Goal: Task Accomplishment & Management: Use online tool/utility

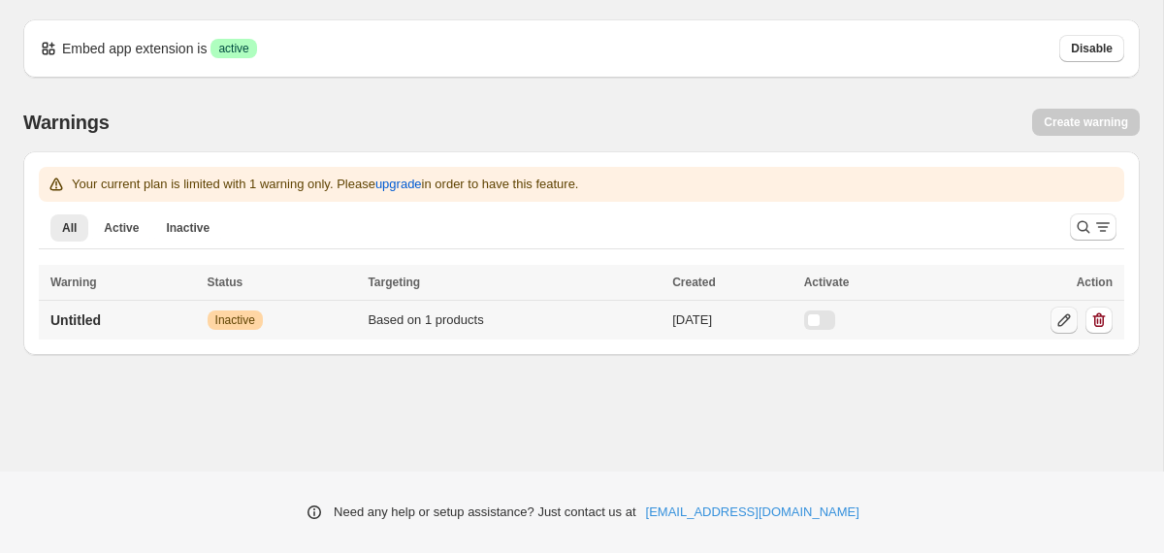
click at [1058, 327] on icon at bounding box center [1063, 319] width 19 height 19
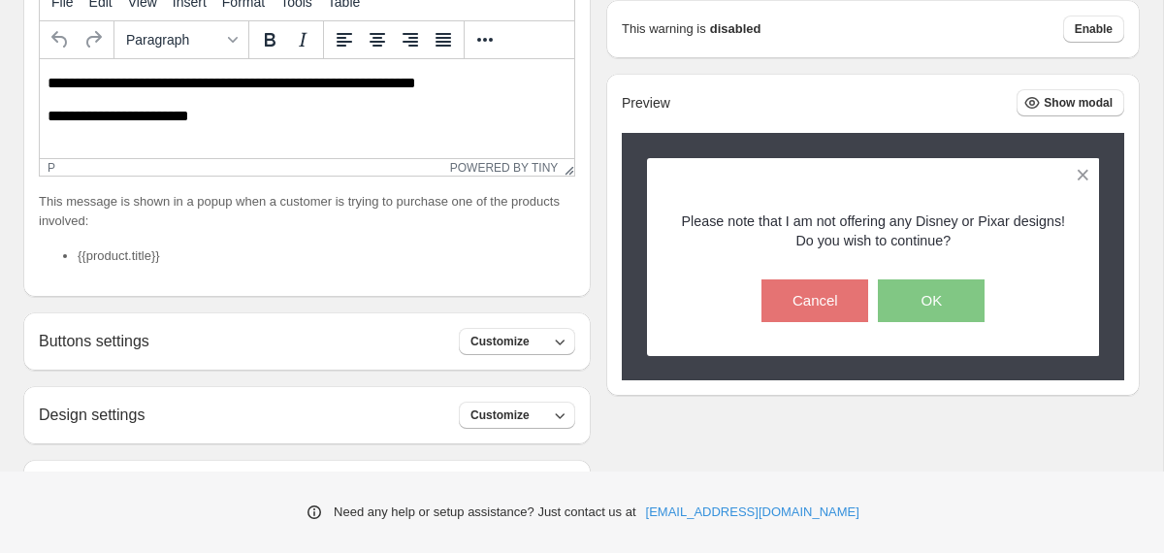
scroll to position [450, 0]
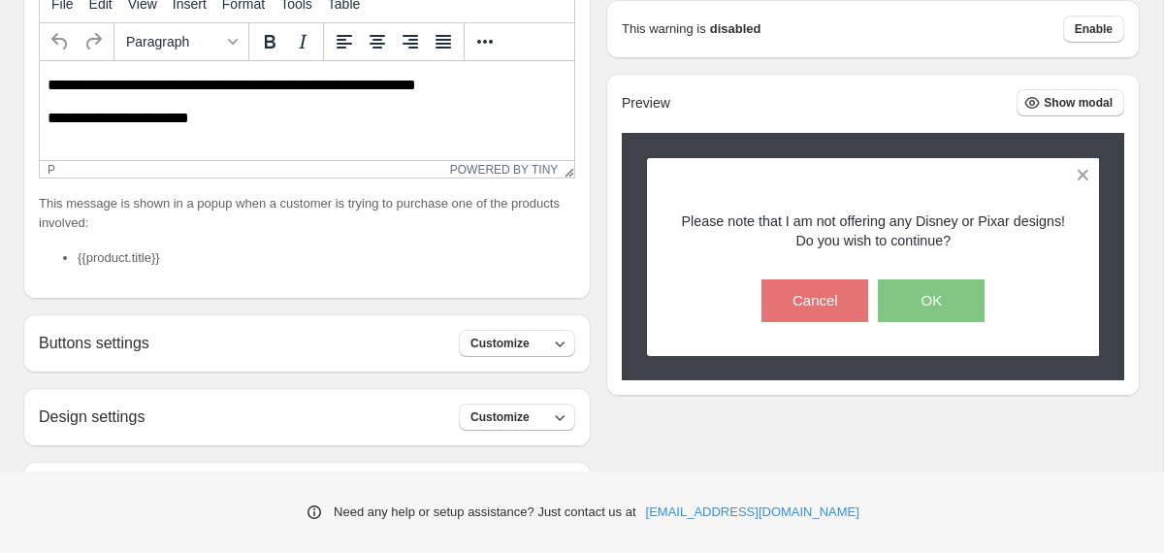
click at [328, 120] on p "**********" at bounding box center [307, 118] width 519 height 17
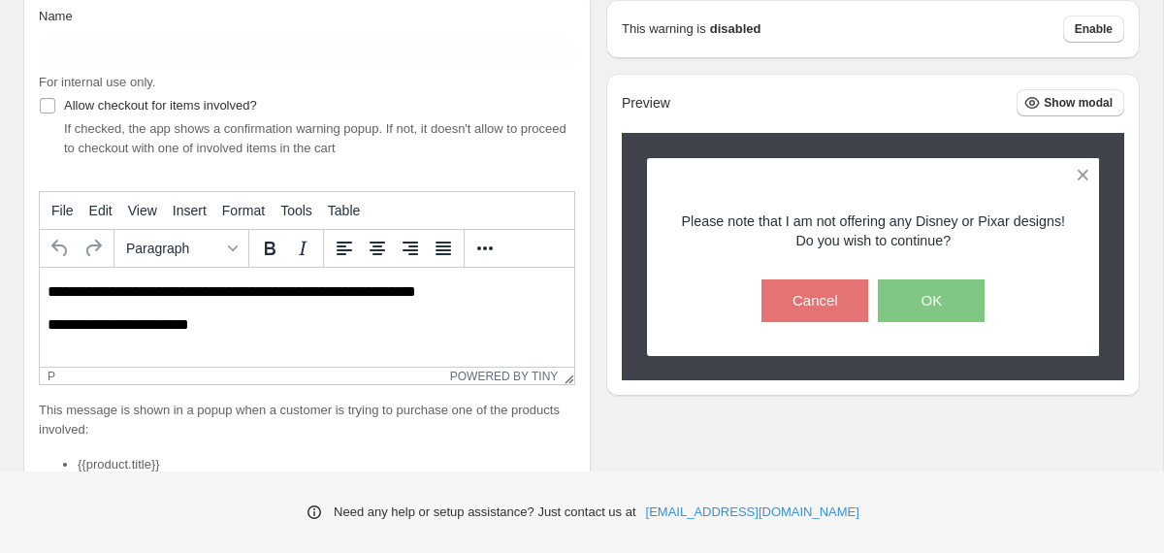
scroll to position [238, 0]
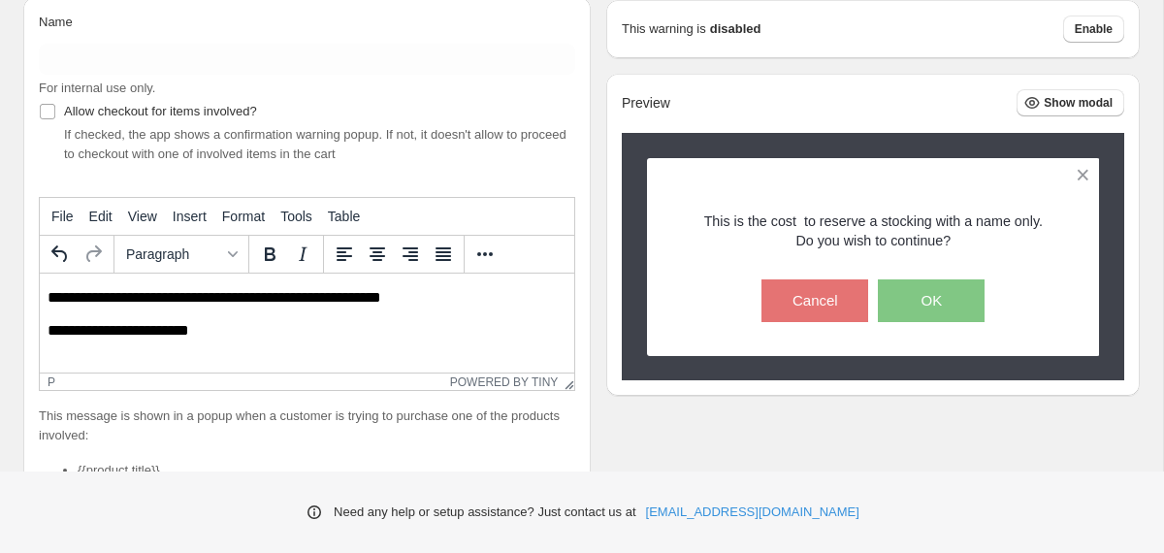
click at [148, 296] on p "**********" at bounding box center [307, 297] width 519 height 17
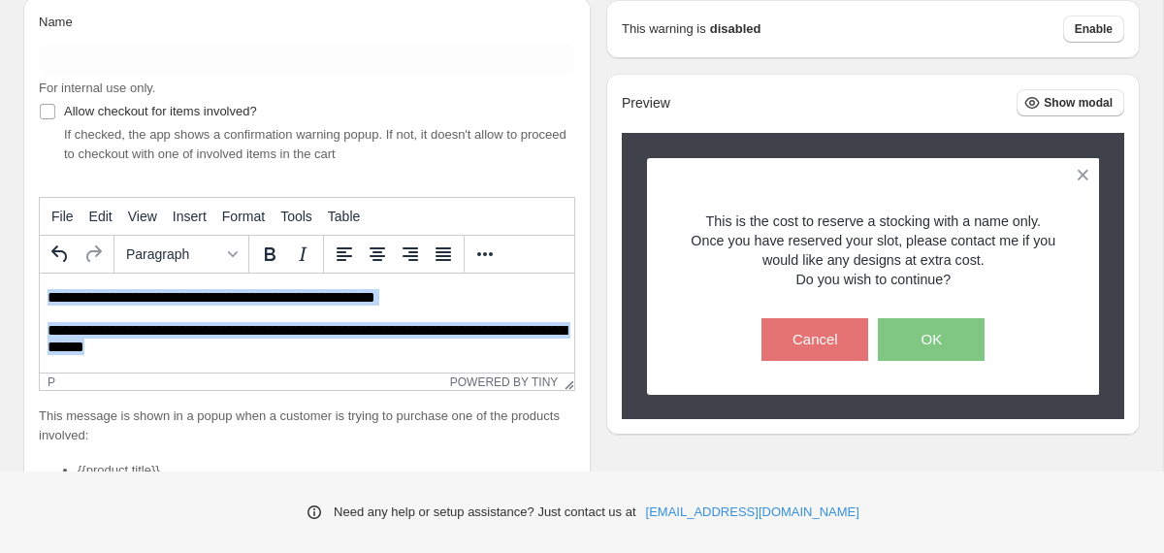
copy body "**********"
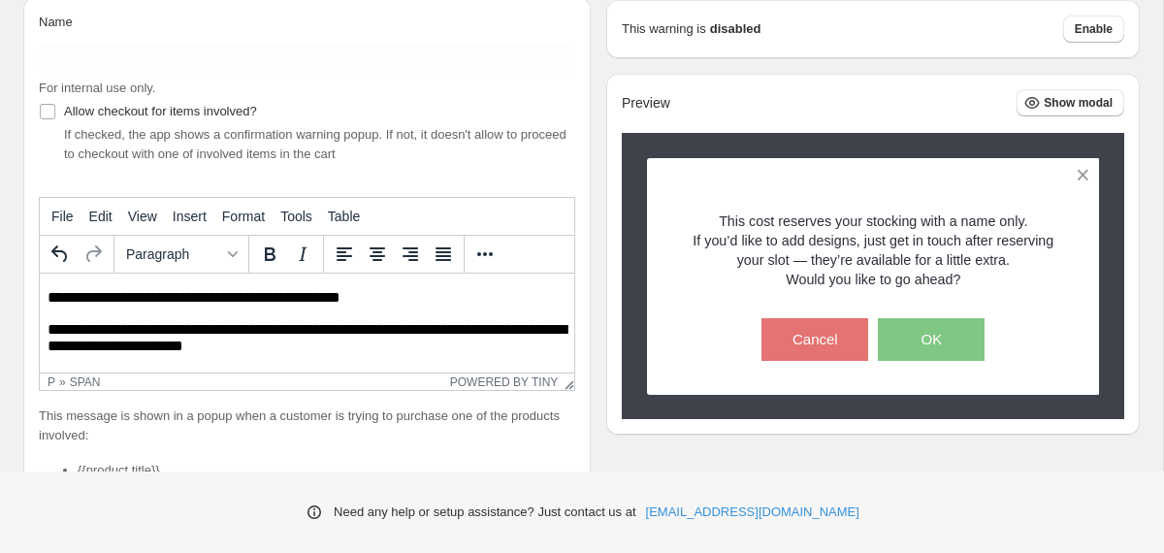
scroll to position [33, 0]
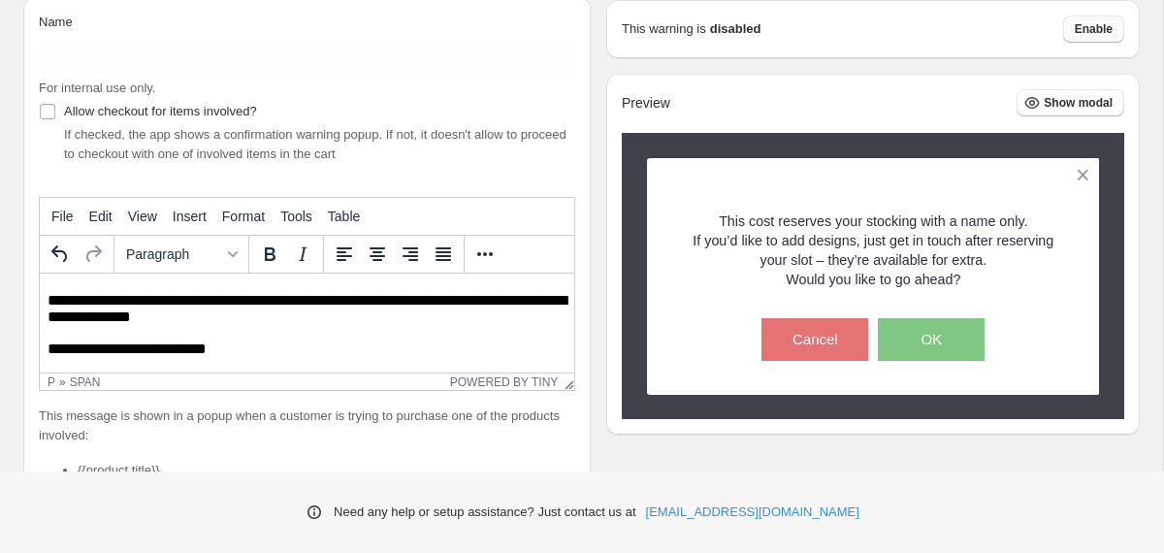
click at [1084, 37] on button "Enable" at bounding box center [1093, 29] width 61 height 27
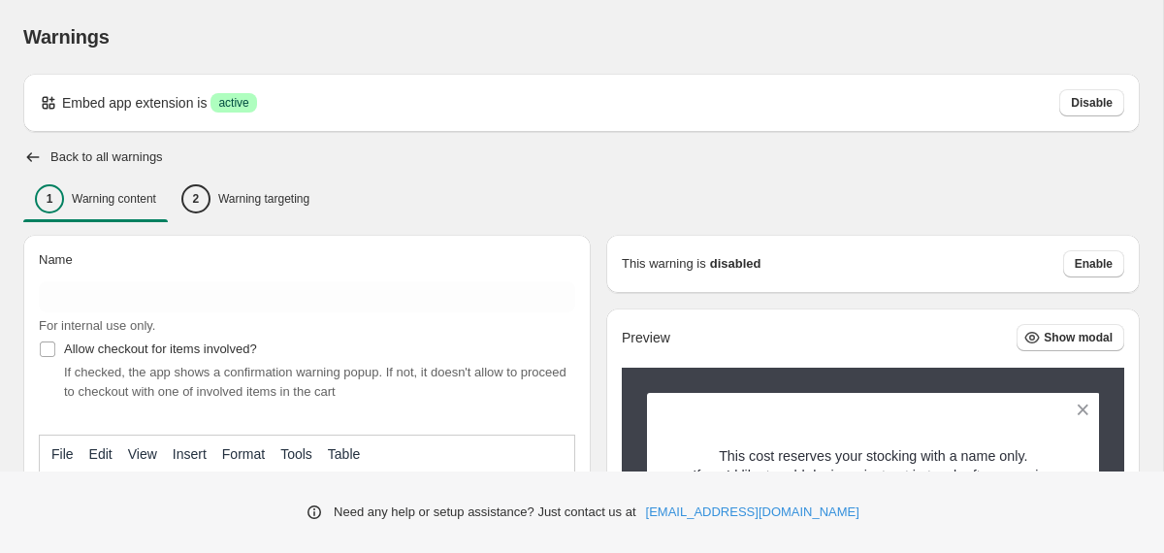
scroll to position [0, 0]
click at [1095, 265] on span "Enable" at bounding box center [1094, 264] width 38 height 16
click at [1080, 257] on span "Enable" at bounding box center [1094, 264] width 38 height 16
click at [44, 157] on div "Back to all warnings" at bounding box center [581, 156] width 1117 height 19
click at [240, 193] on p "Warning targeting" at bounding box center [263, 199] width 91 height 16
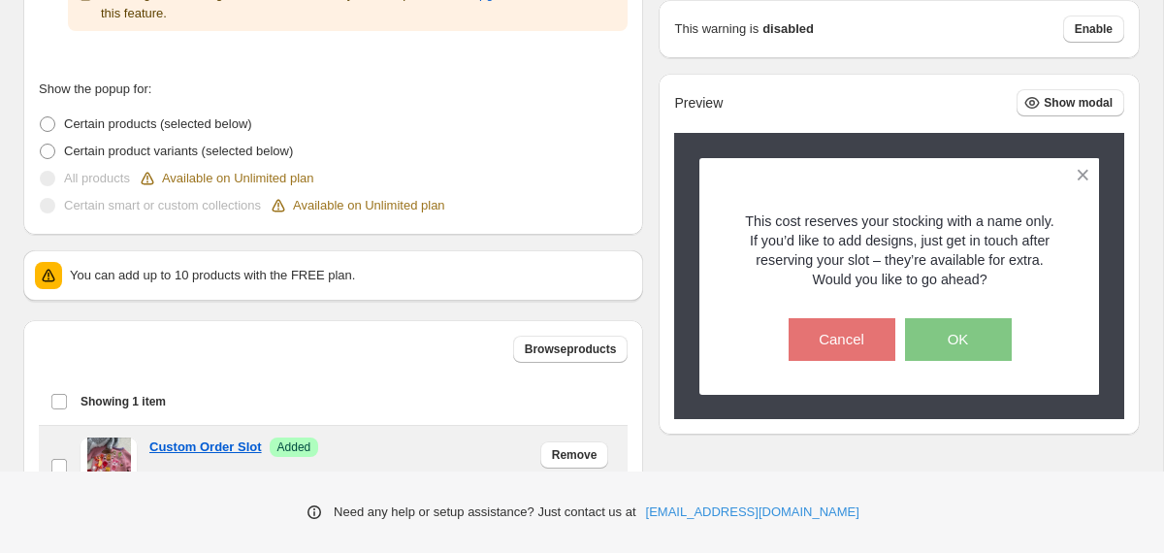
scroll to position [635, 0]
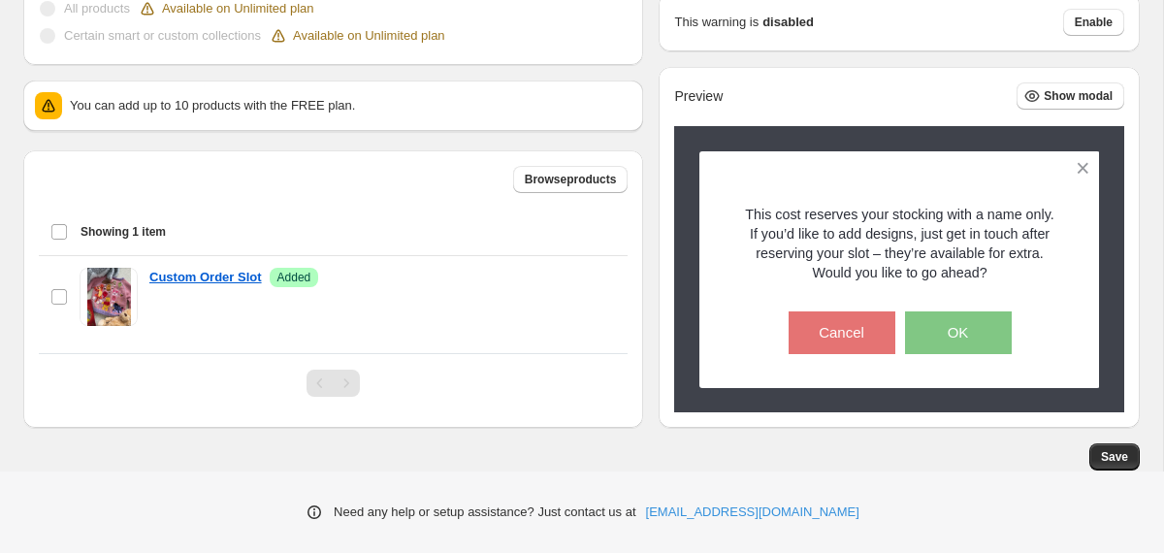
drag, startPoint x: 595, startPoint y: 282, endPoint x: 484, endPoint y: 385, distance: 151.0
click at [485, 385] on div "Browse products Showing 1 item Select item Showing 1 item Select Select item 0 …" at bounding box center [333, 289] width 589 height 246
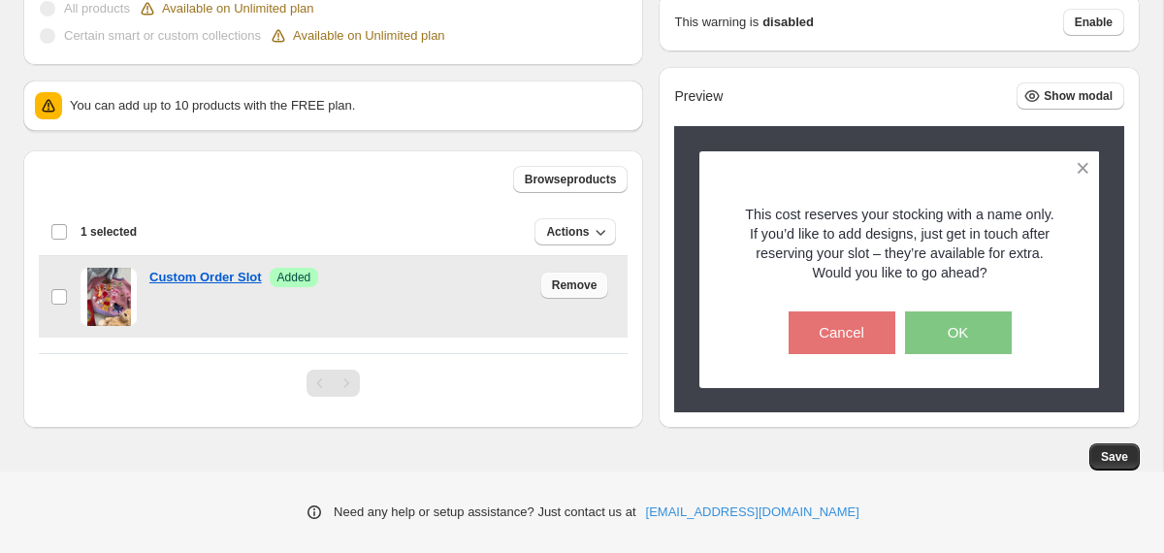
click at [598, 278] on span "Remove" at bounding box center [575, 285] width 46 height 16
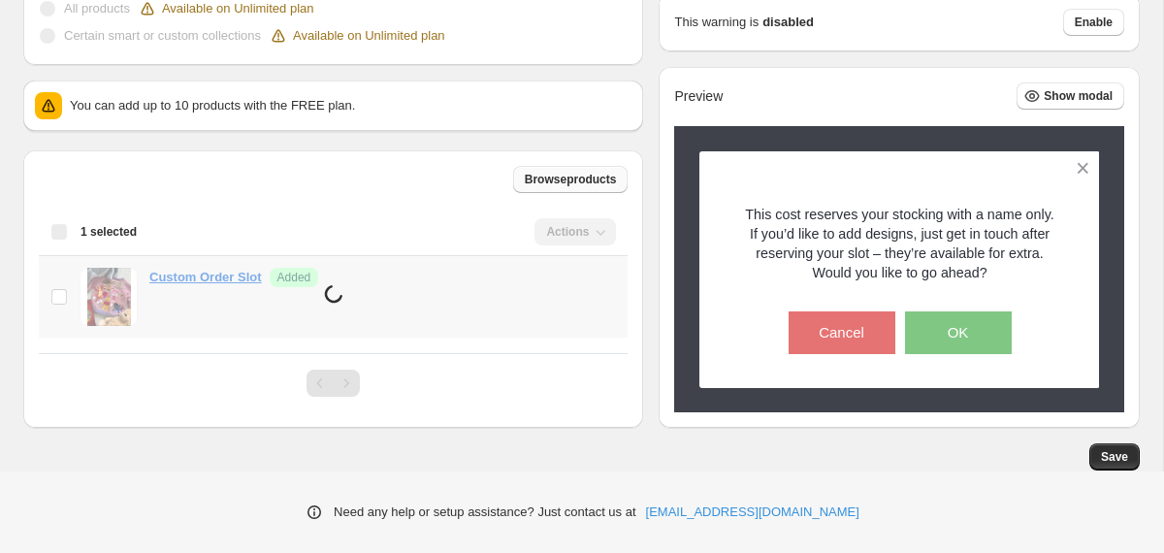
click at [588, 168] on button "Browse products" at bounding box center [570, 179] width 115 height 27
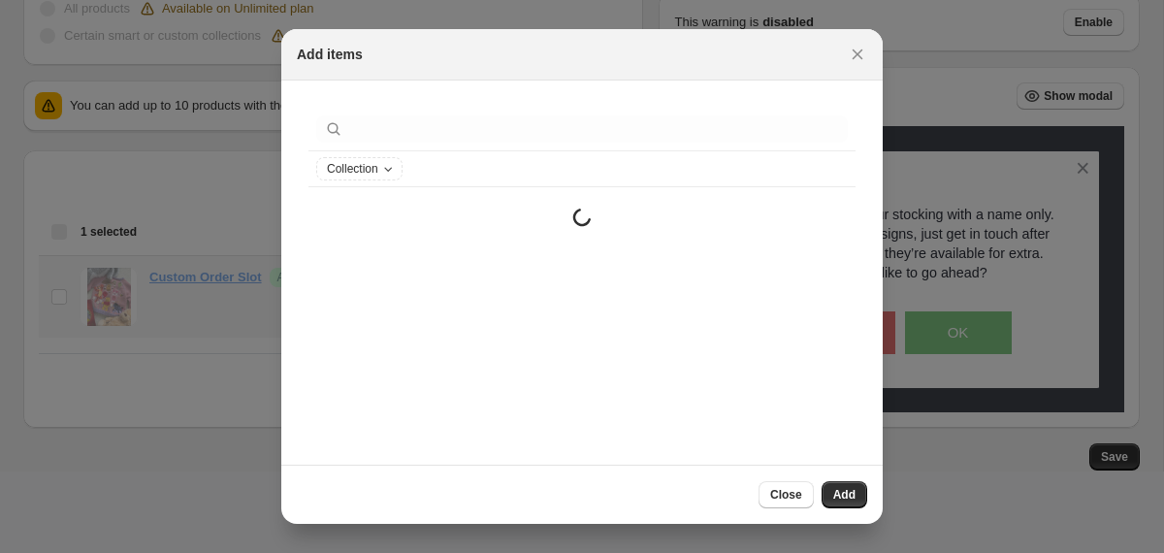
scroll to position [541, 0]
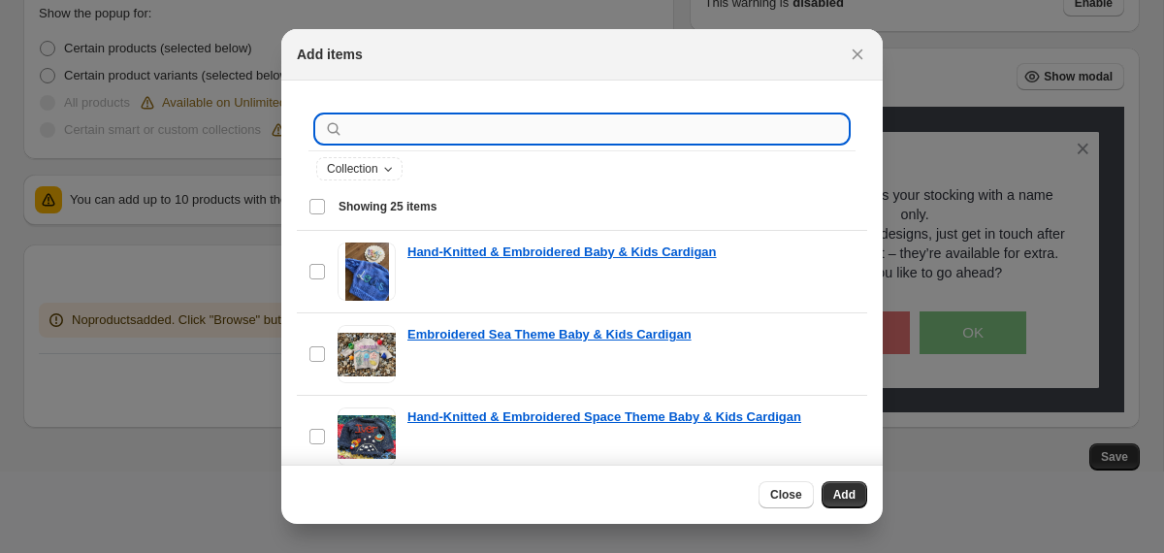
click at [435, 124] on input ":r1a:" at bounding box center [597, 128] width 501 height 27
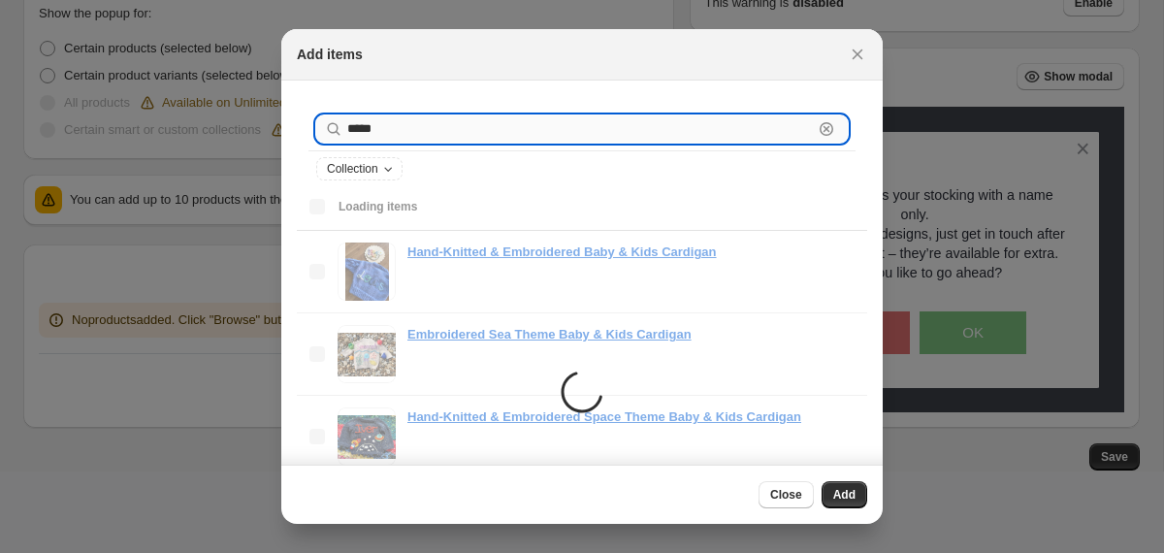
type input "*****"
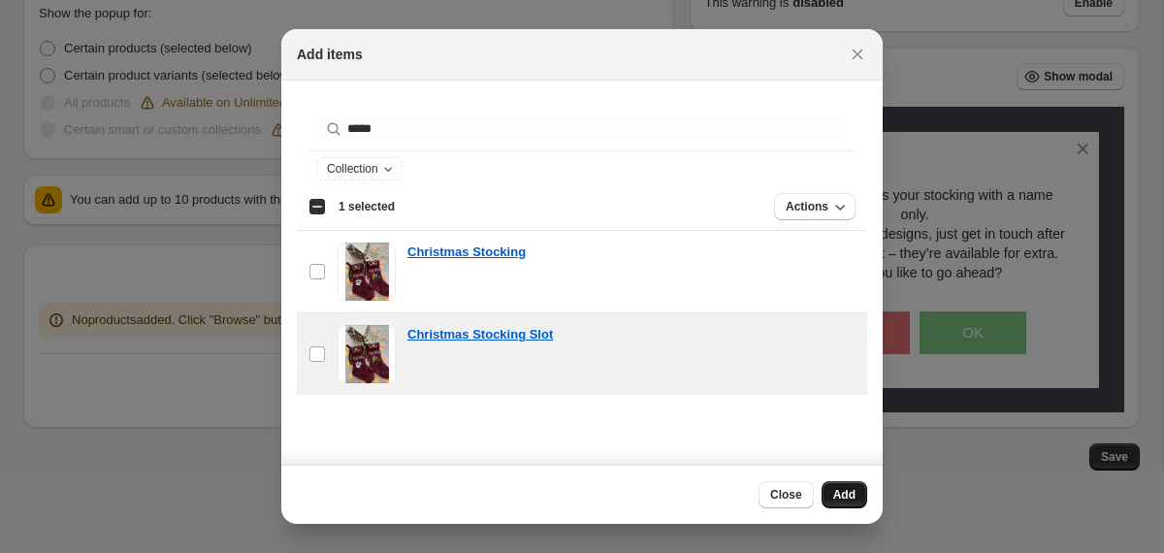
click at [857, 494] on button "Add" at bounding box center [845, 494] width 46 height 27
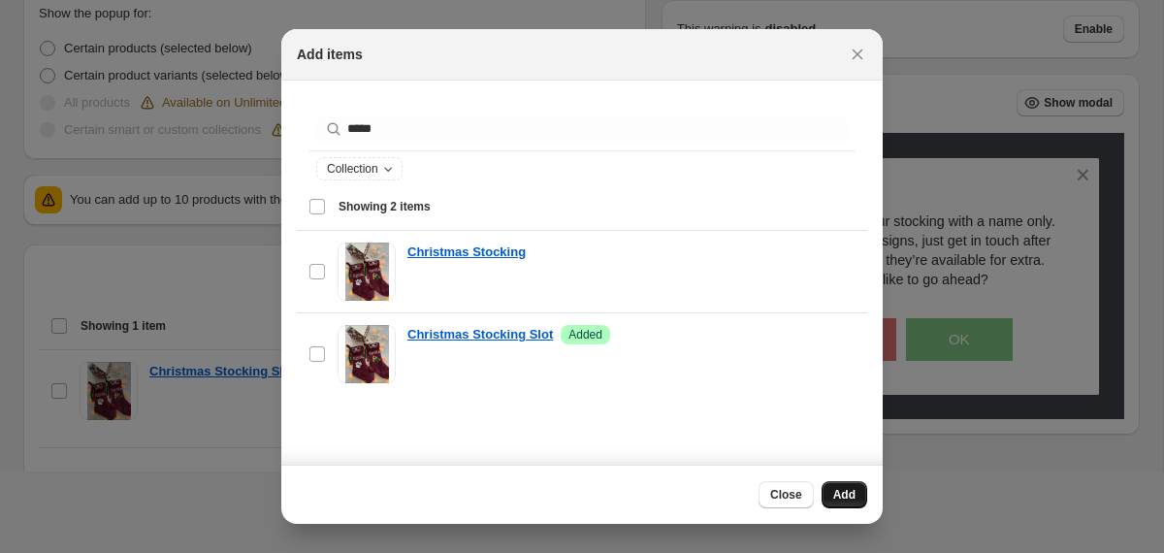
click at [858, 496] on button "Add" at bounding box center [845, 494] width 46 height 27
click at [798, 510] on div "Close Add" at bounding box center [581, 494] width 601 height 59
click at [797, 507] on button "Close" at bounding box center [786, 494] width 55 height 27
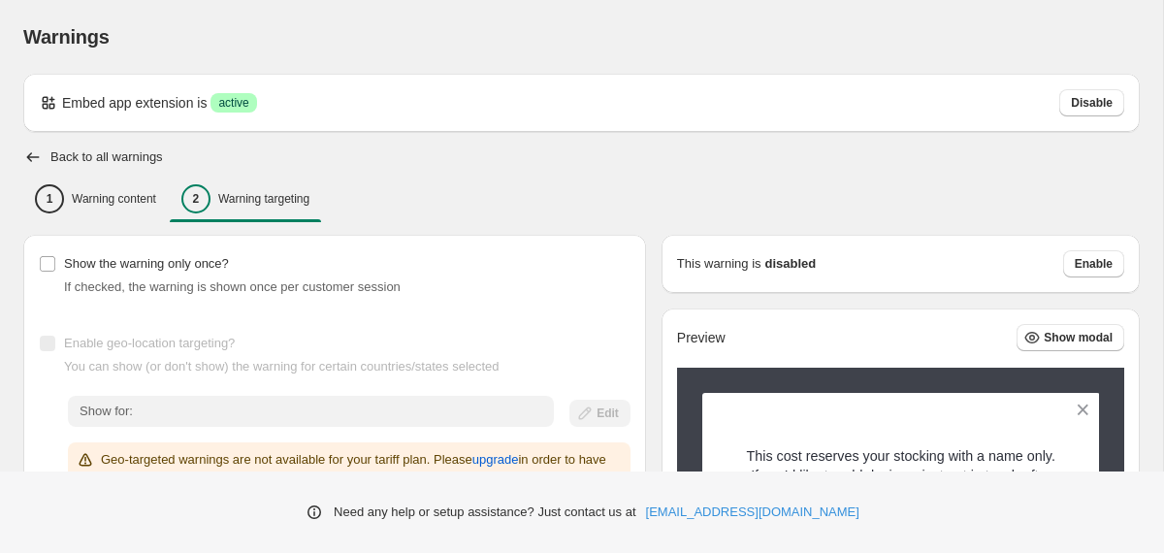
scroll to position [0, 0]
click at [34, 158] on icon "button" at bounding box center [32, 156] width 19 height 19
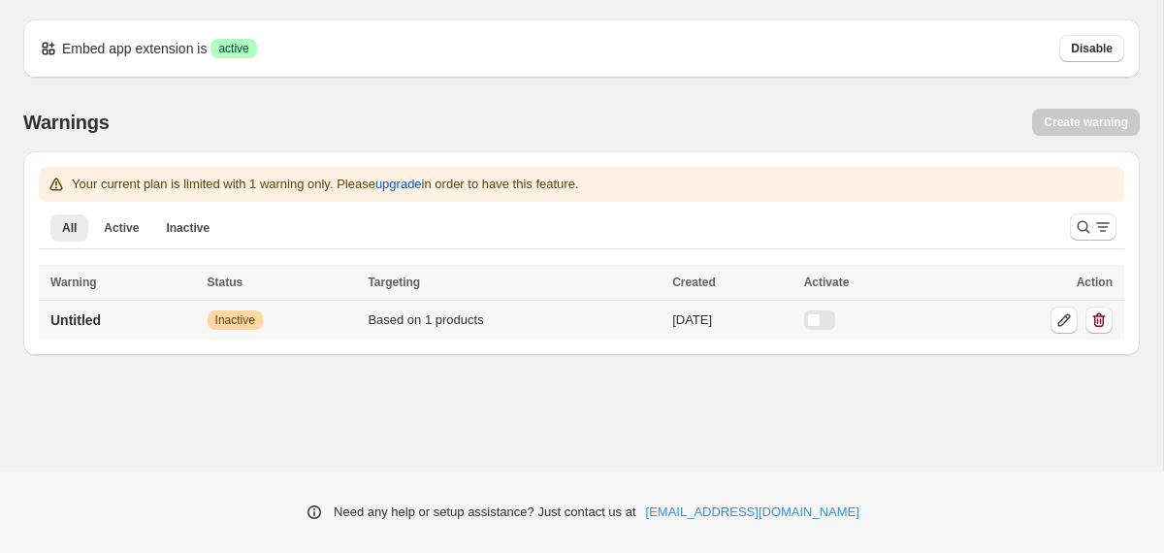
click at [830, 314] on div at bounding box center [819, 319] width 31 height 19
